Goal: Task Accomplishment & Management: Use online tool/utility

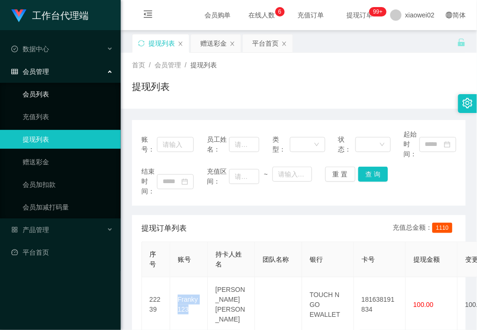
scroll to position [118, 0]
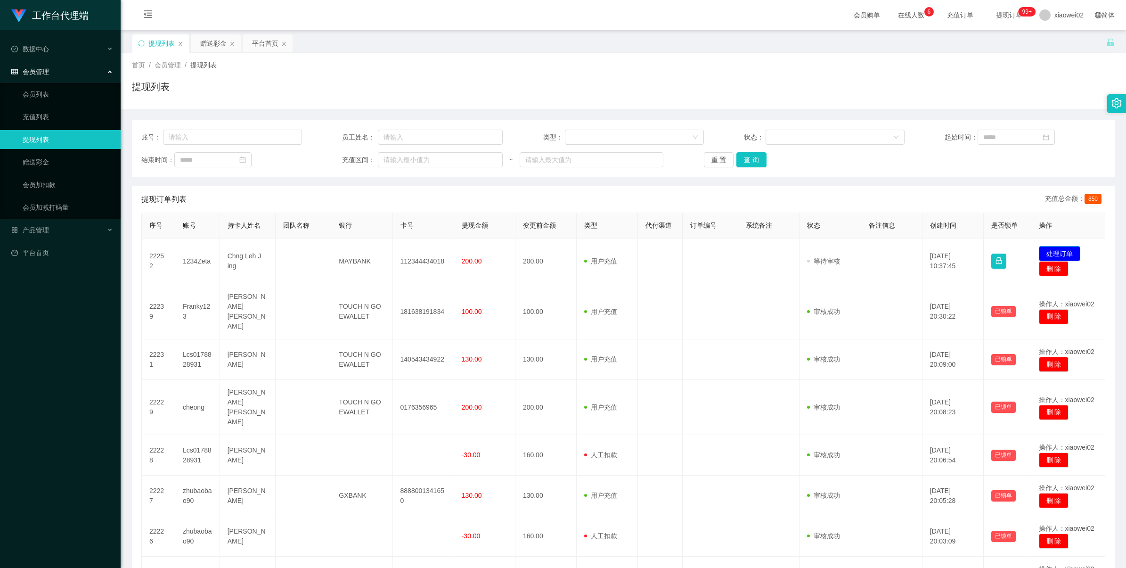
click at [1049, 253] on button "处理订单" at bounding box center [1059, 253] width 41 height 15
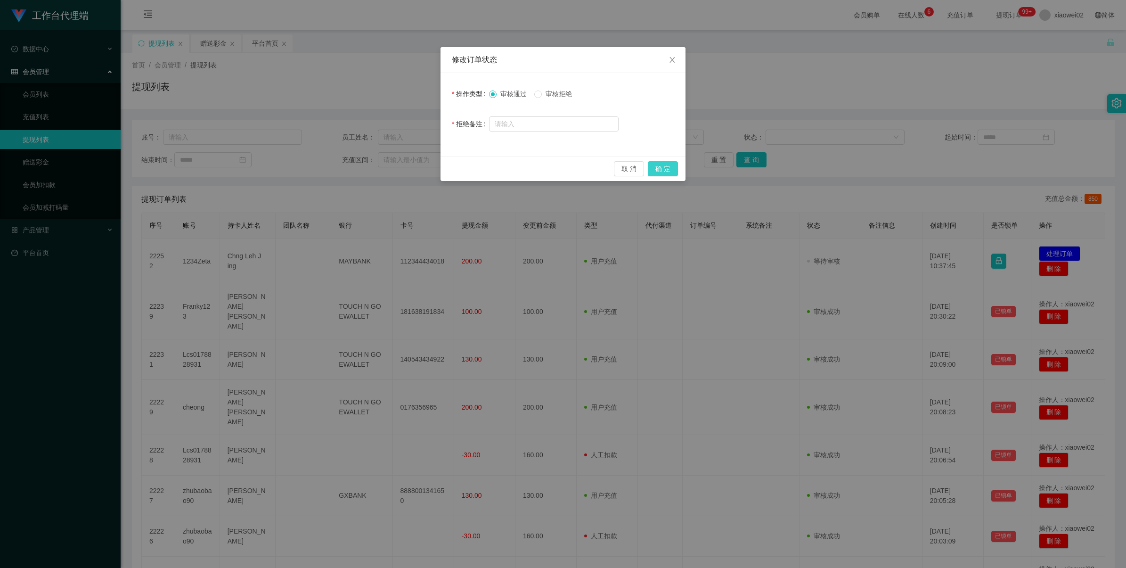
click at [657, 165] on button "确 定" at bounding box center [663, 168] width 30 height 15
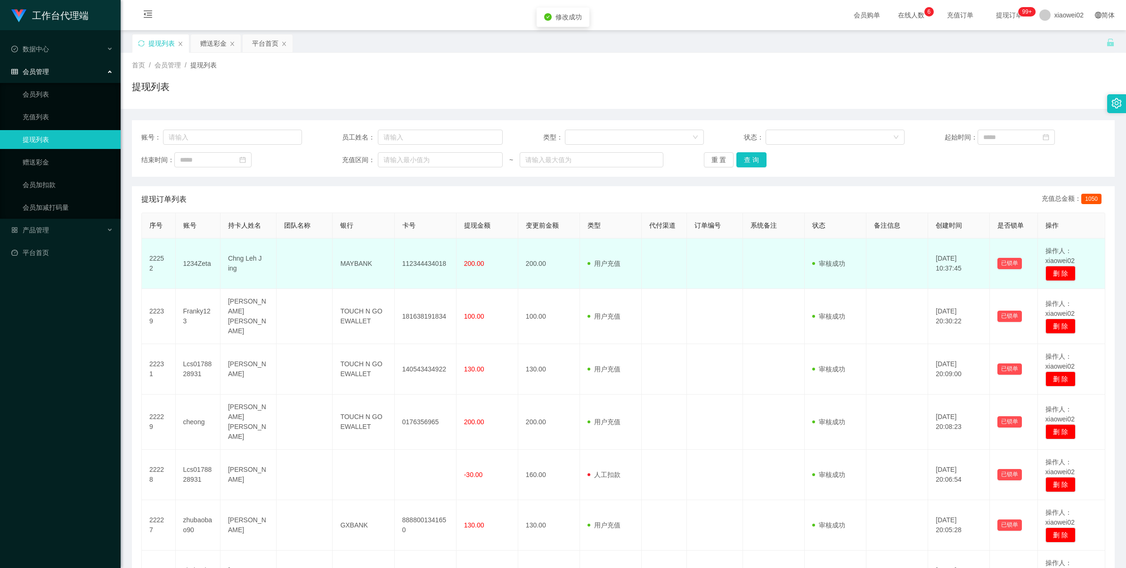
click at [423, 258] on td "112344434018" at bounding box center [426, 263] width 62 height 50
copy td "112344434018"
